Goal: Book appointment/travel/reservation

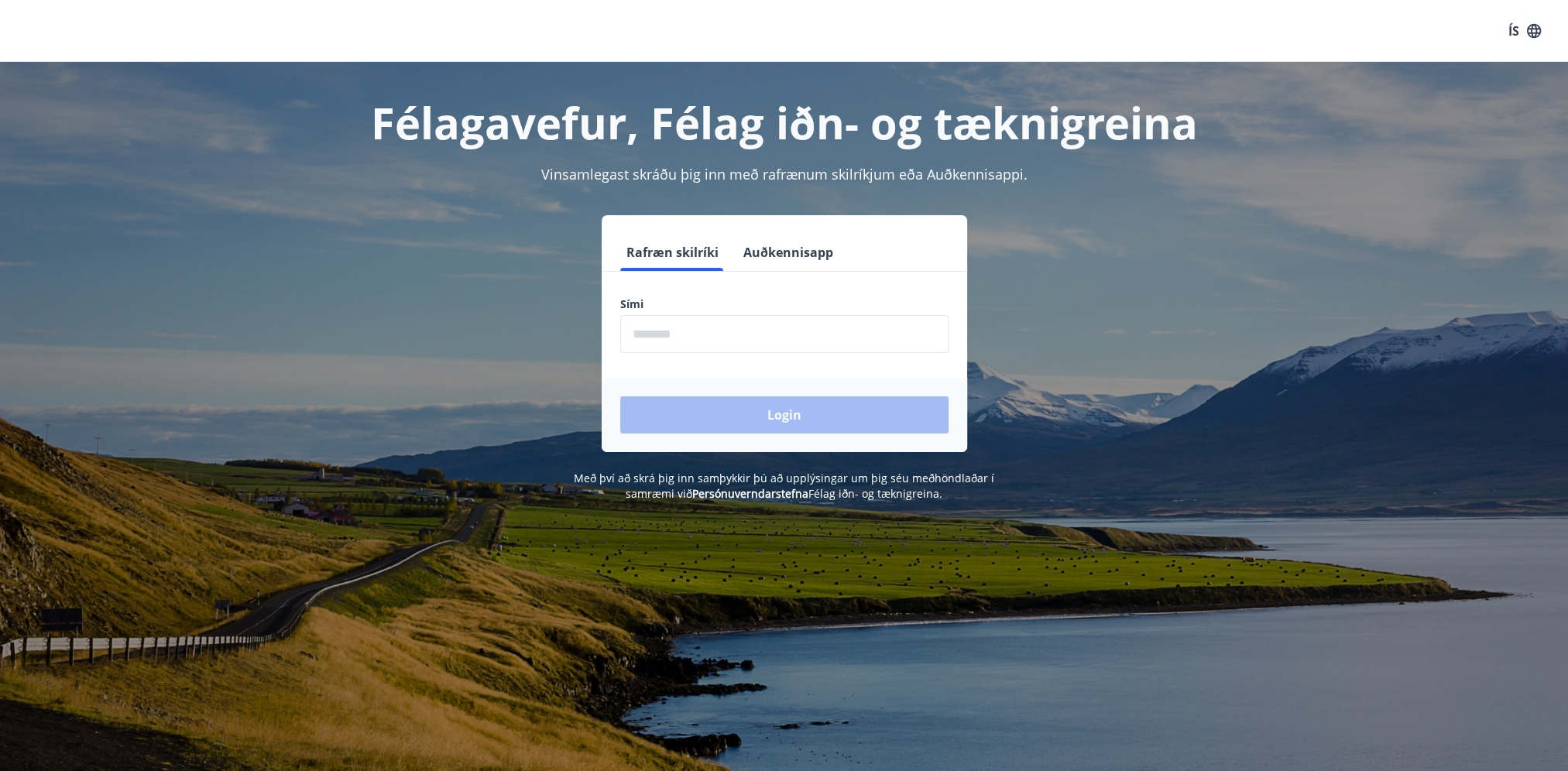
click at [781, 339] on input "phone" at bounding box center [784, 334] width 329 height 38
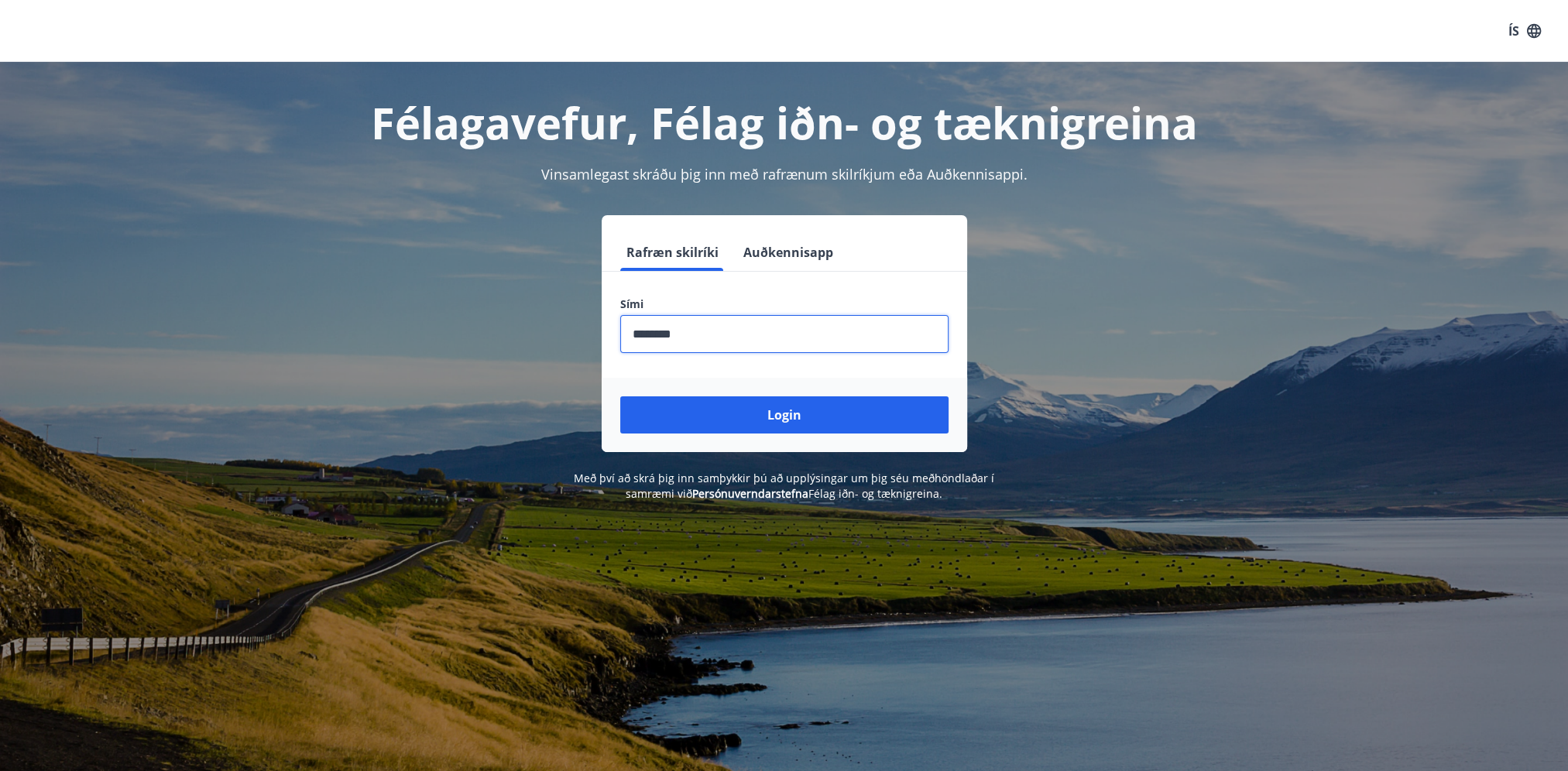
type input "********"
click at [620, 397] on button "Login" at bounding box center [784, 416] width 329 height 38
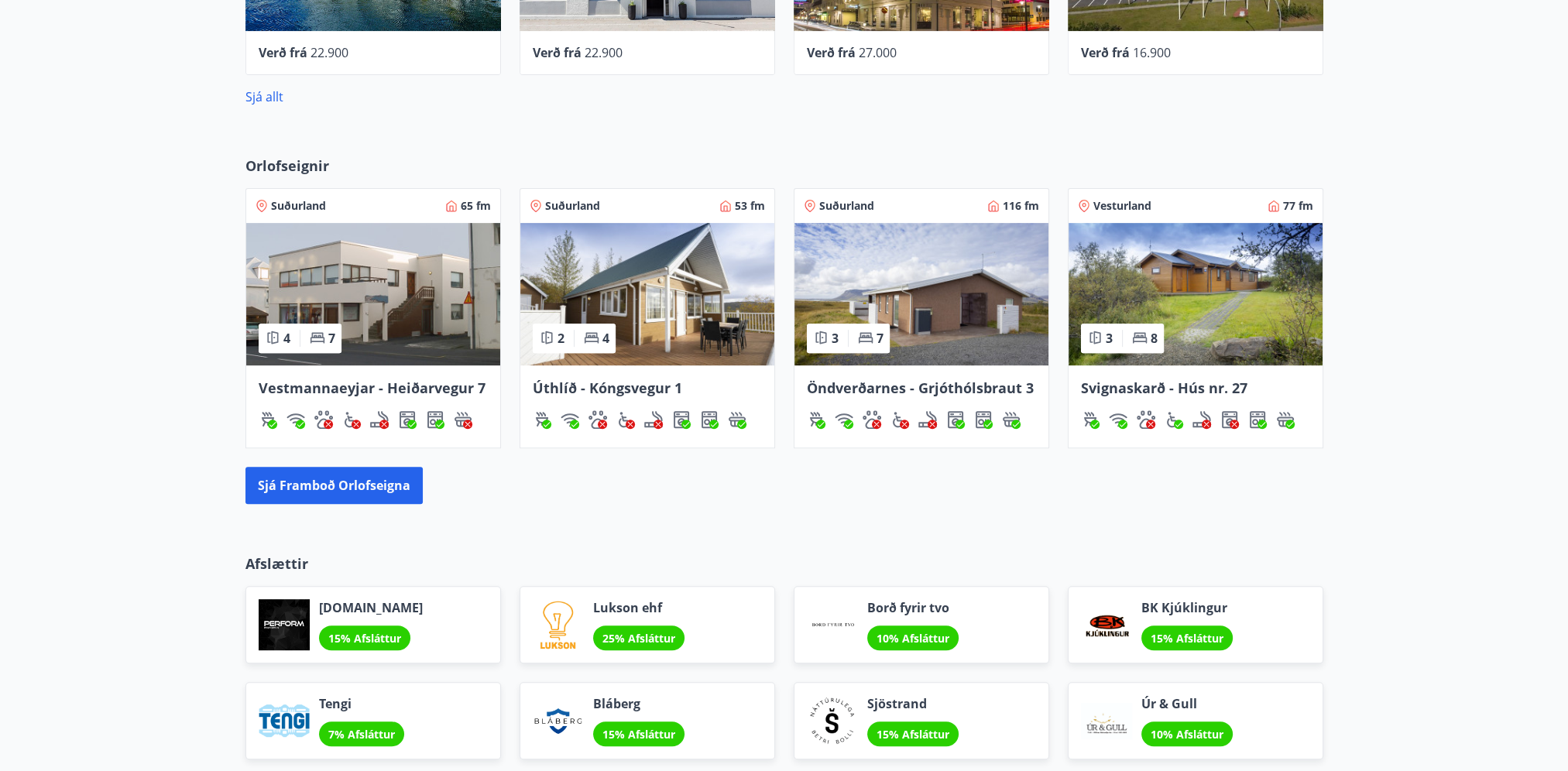
scroll to position [775, 0]
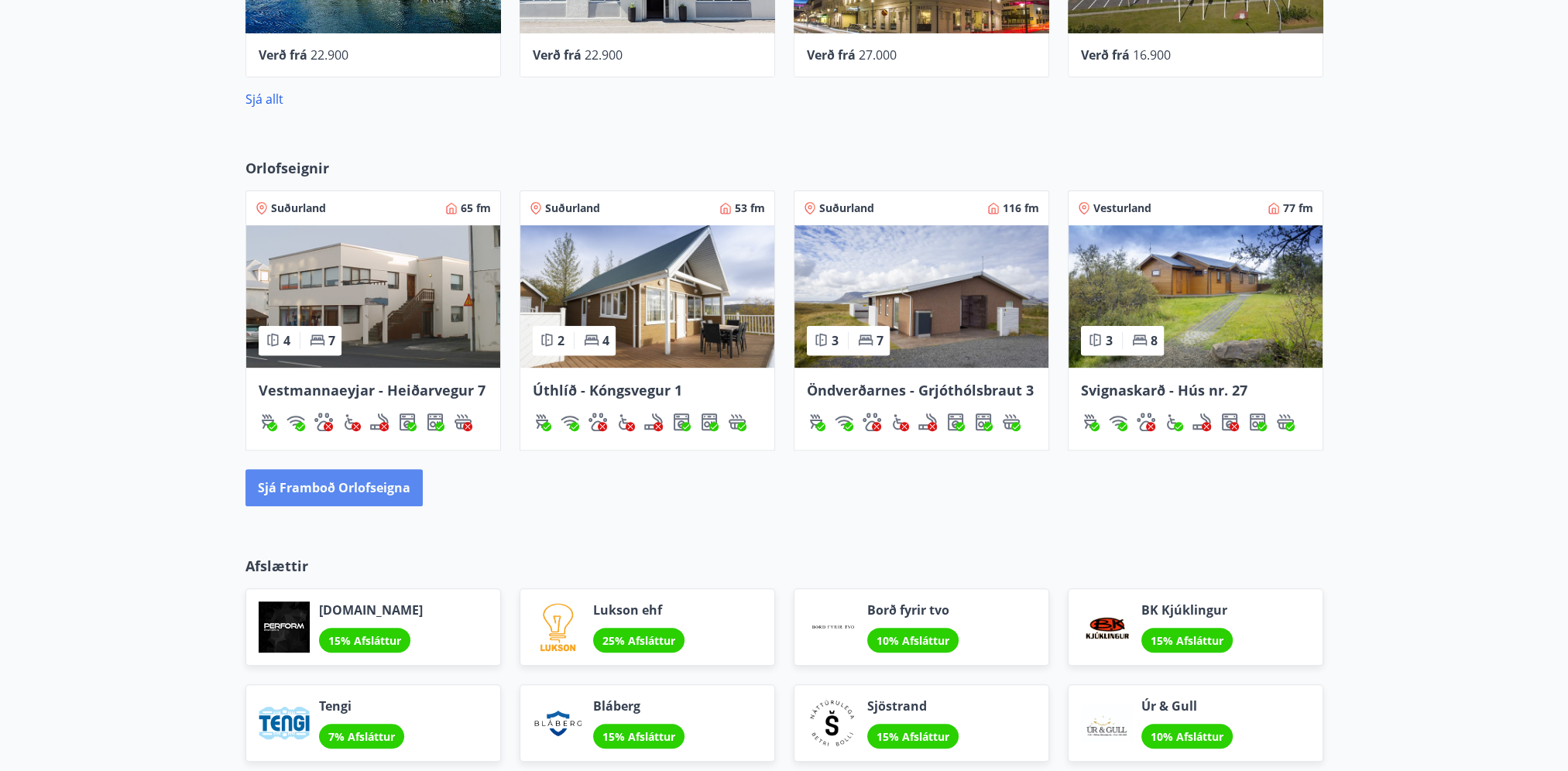
click at [390, 491] on button "Sjá framboð orlofseigna" at bounding box center [335, 488] width 178 height 38
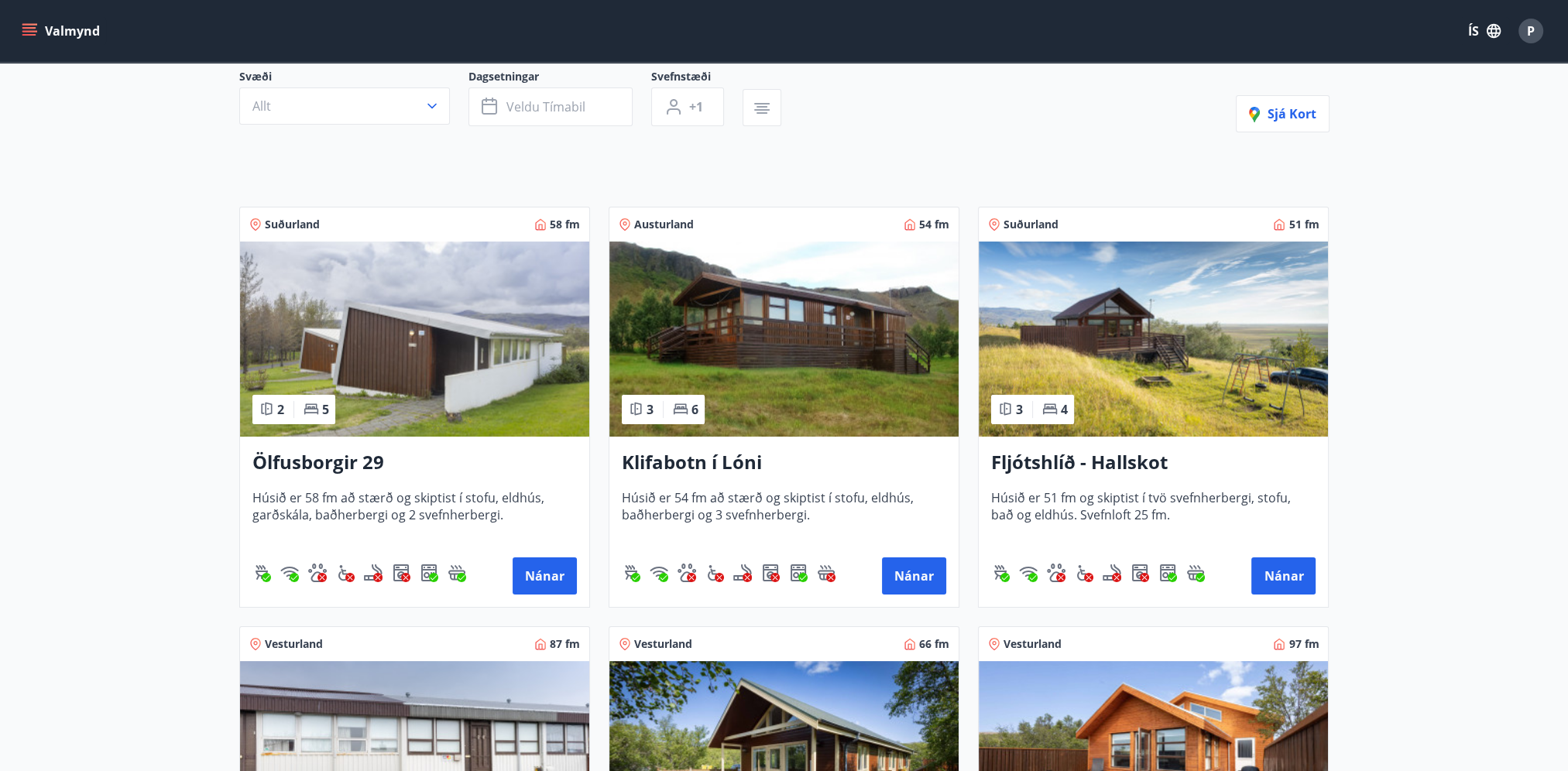
scroll to position [155, 0]
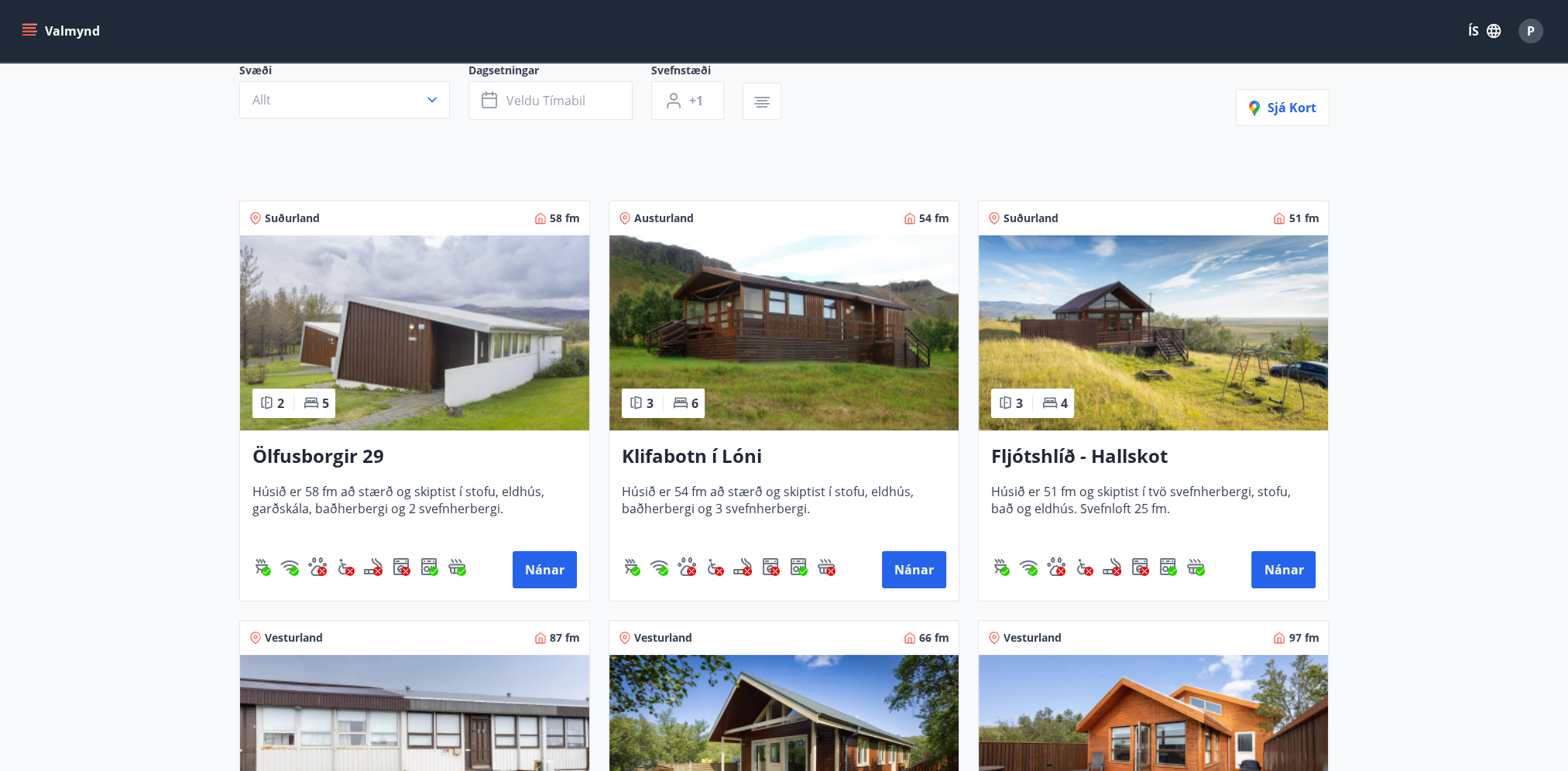
click at [290, 214] on span "Suðurland" at bounding box center [292, 218] width 55 height 16
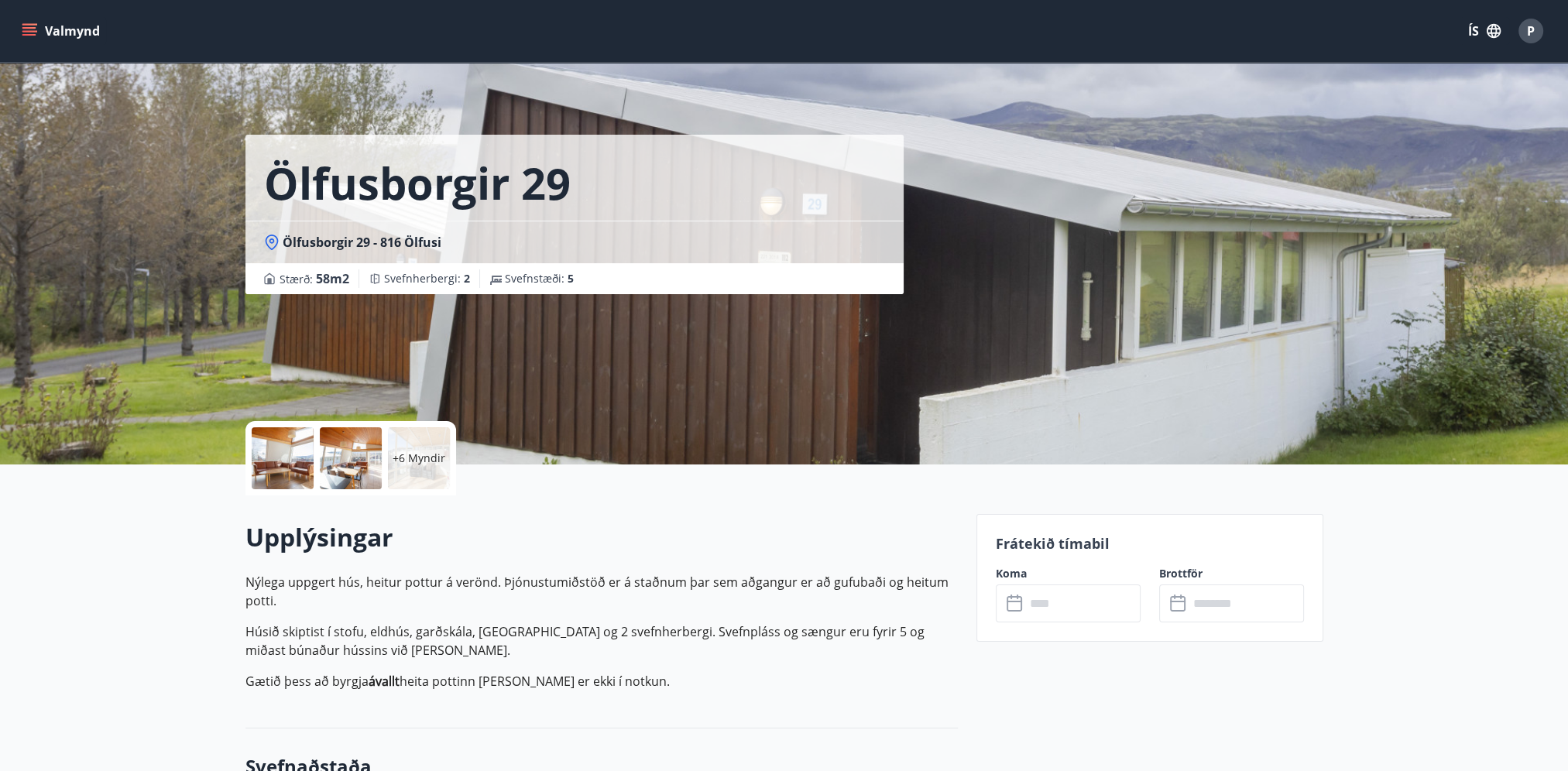
click at [55, 28] on button "Valmynd" at bounding box center [62, 31] width 88 height 28
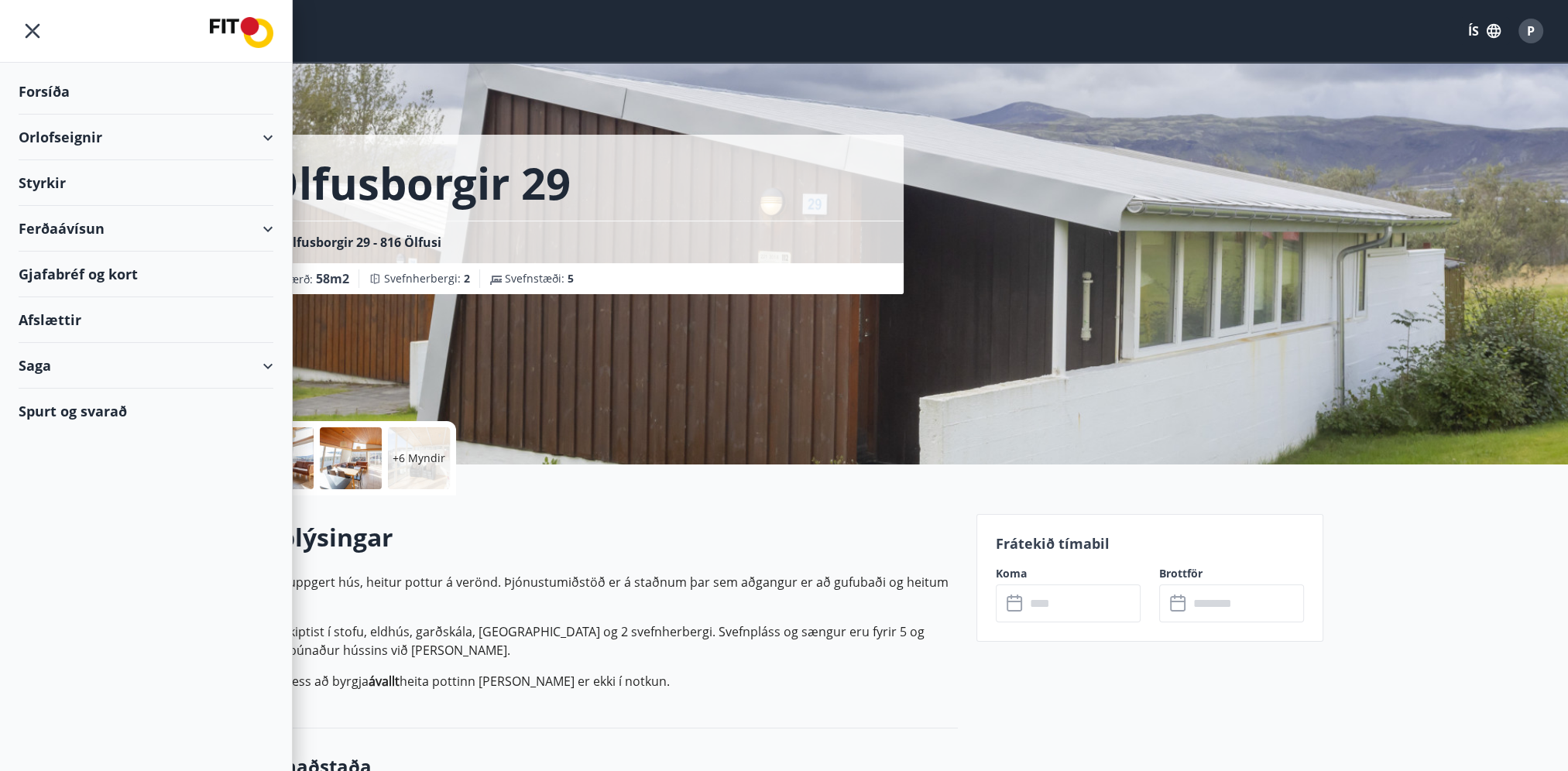
click at [261, 137] on div "Orlofseignir" at bounding box center [146, 137] width 255 height 45
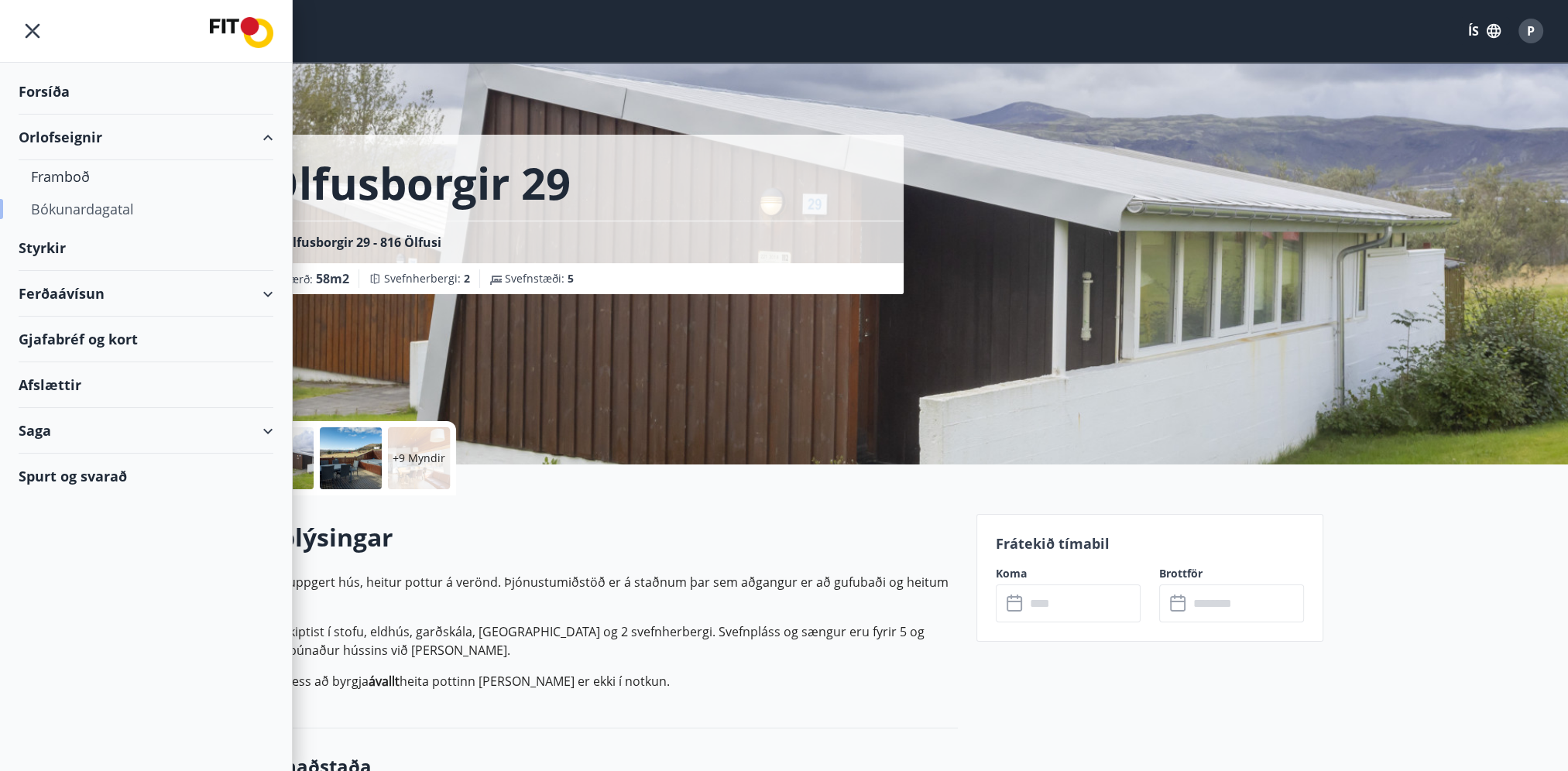
click at [98, 206] on div "Bókunardagatal" at bounding box center [145, 208] width 230 height 33
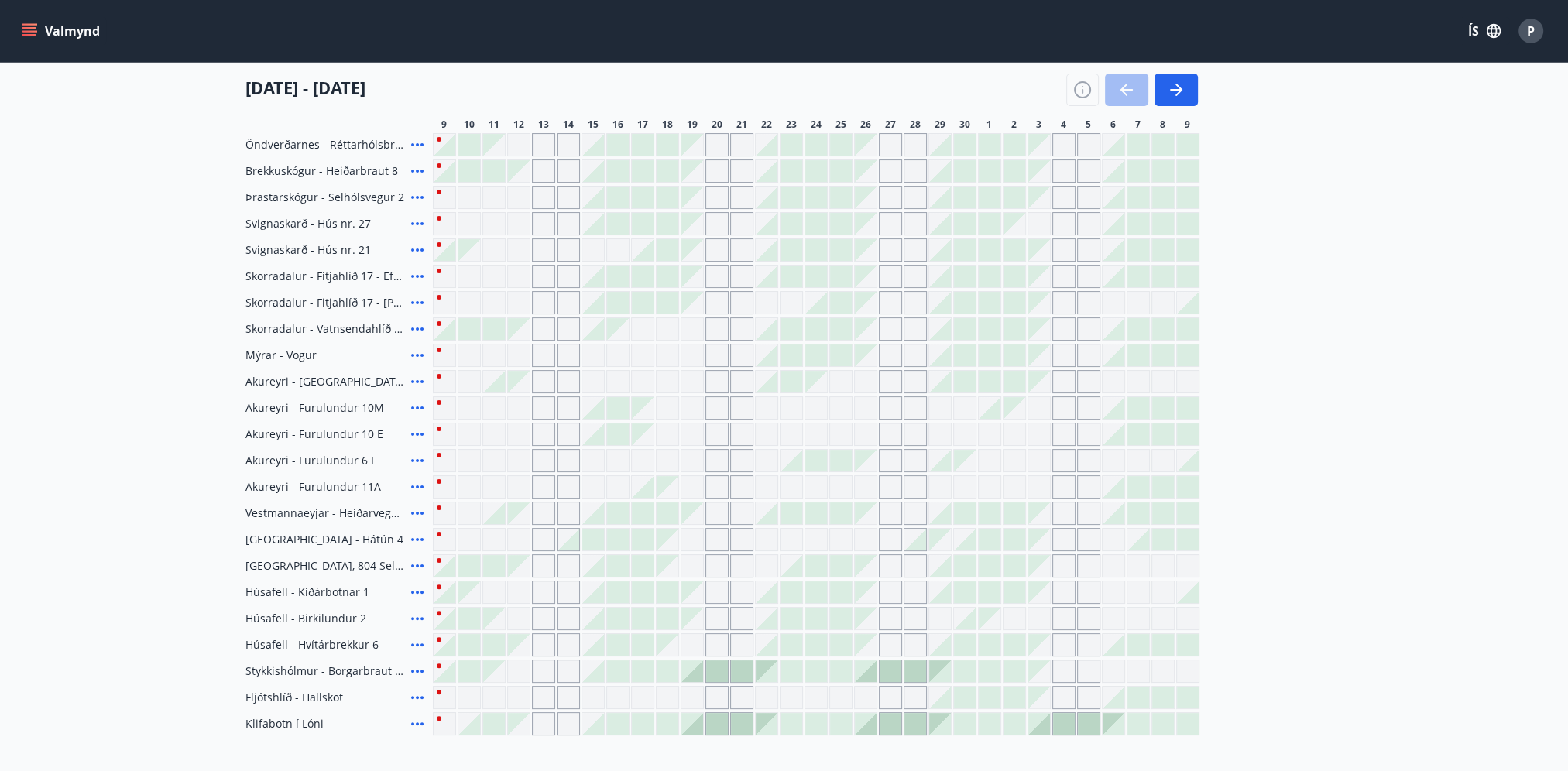
scroll to position [542, 0]
